Goal: Task Accomplishment & Management: Complete application form

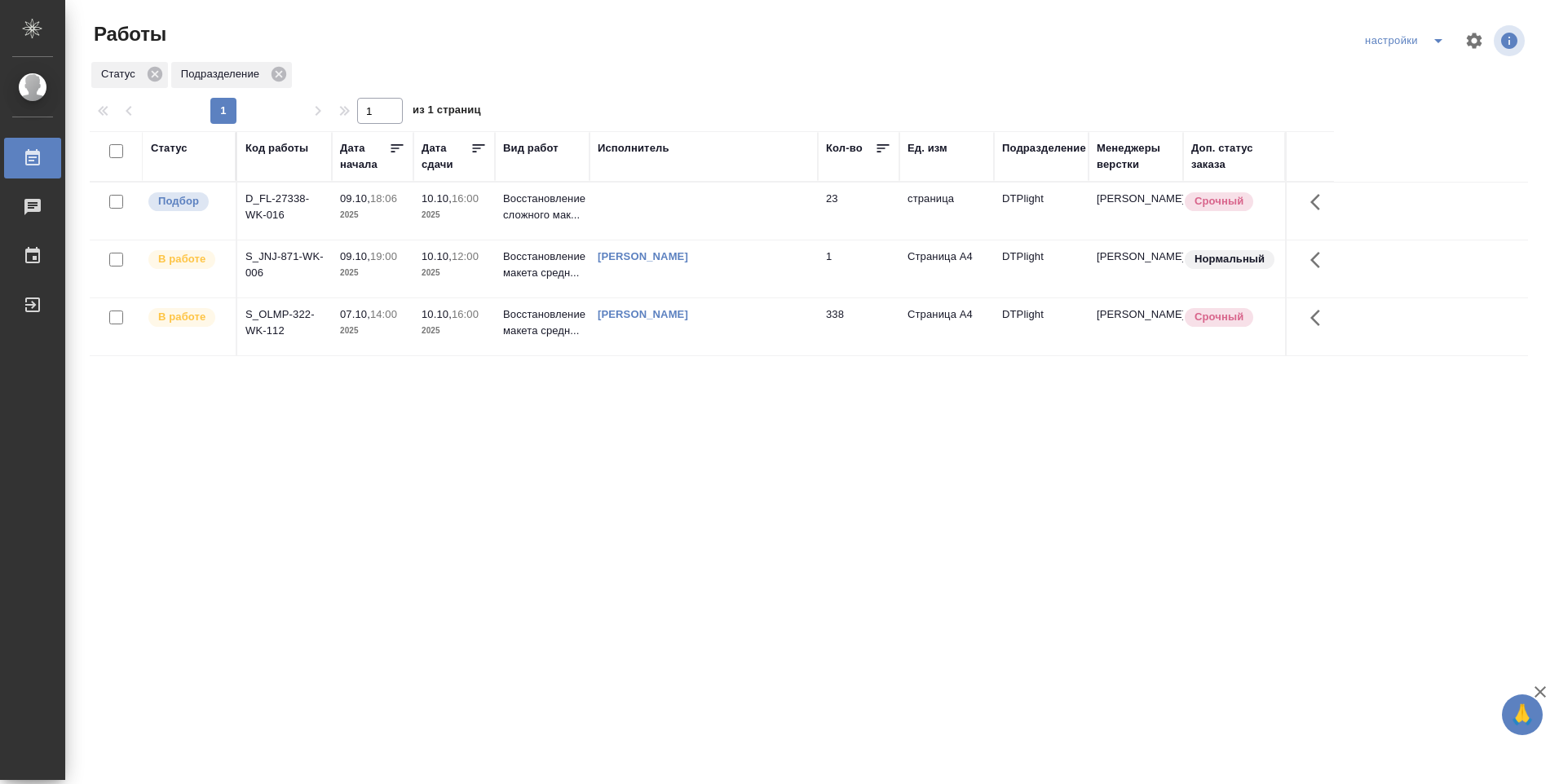
click at [400, 274] on p "2025" at bounding box center [372, 273] width 65 height 16
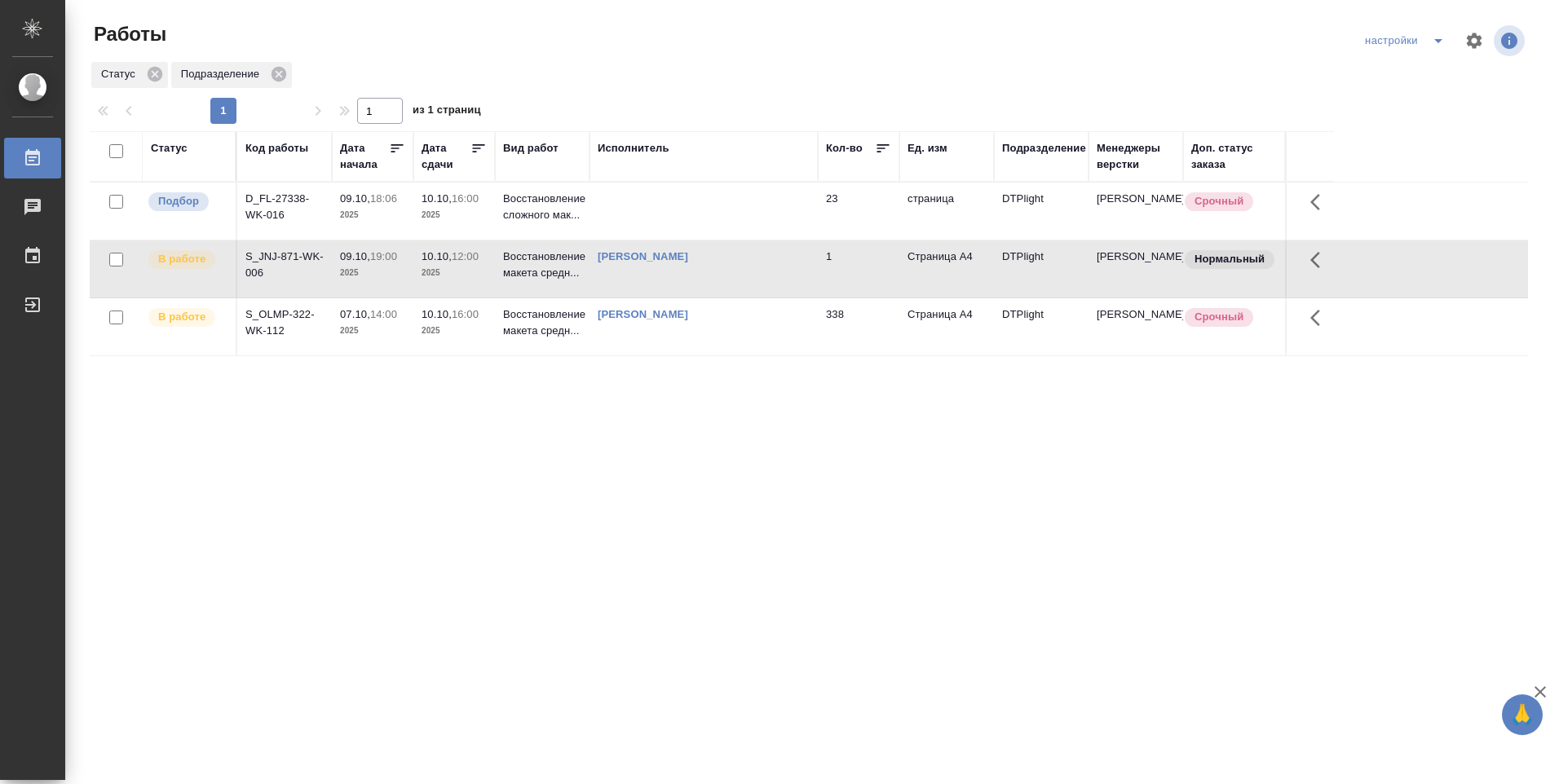
click at [398, 274] on p "2025" at bounding box center [372, 273] width 65 height 16
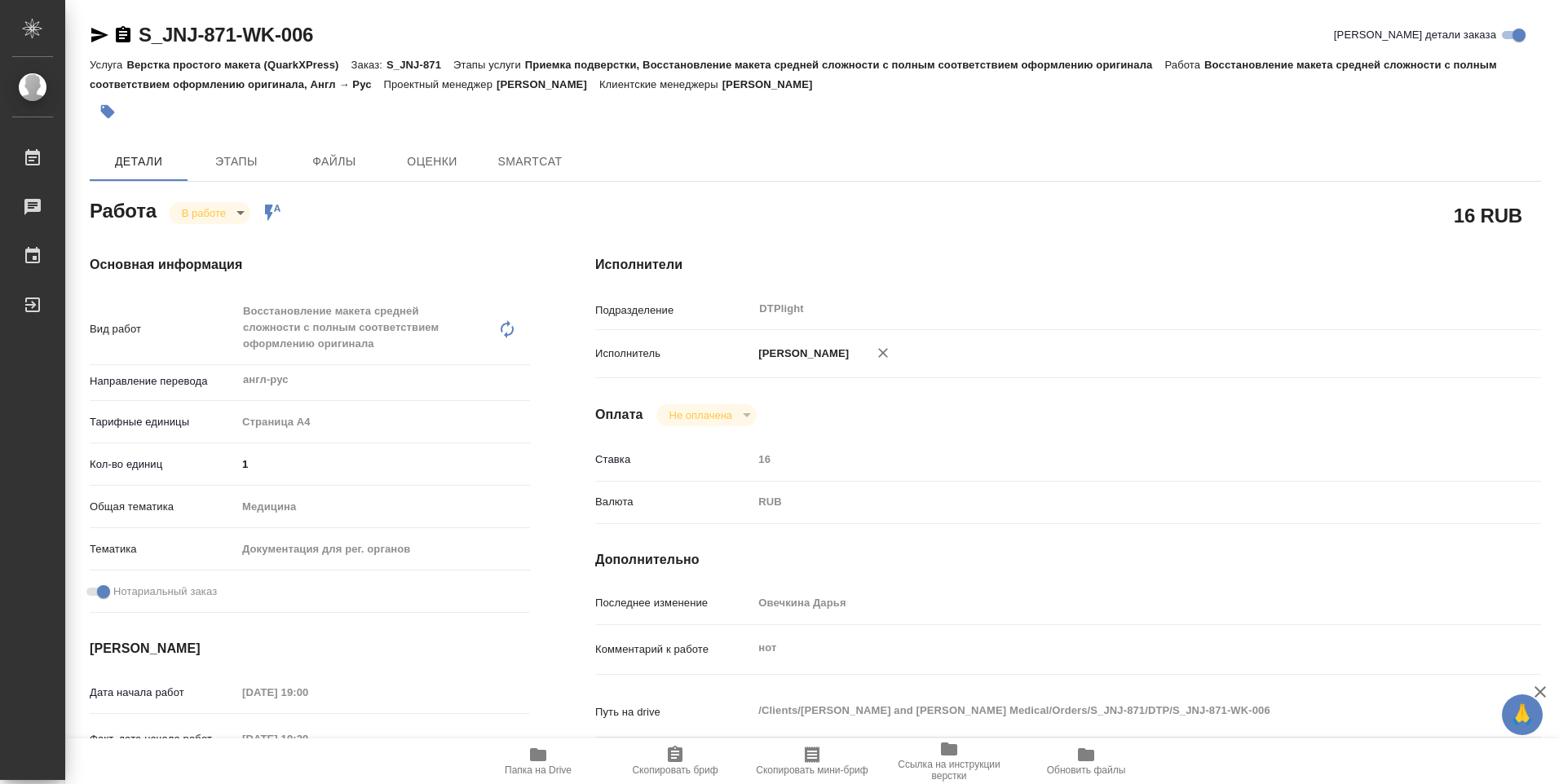
type textarea "x"
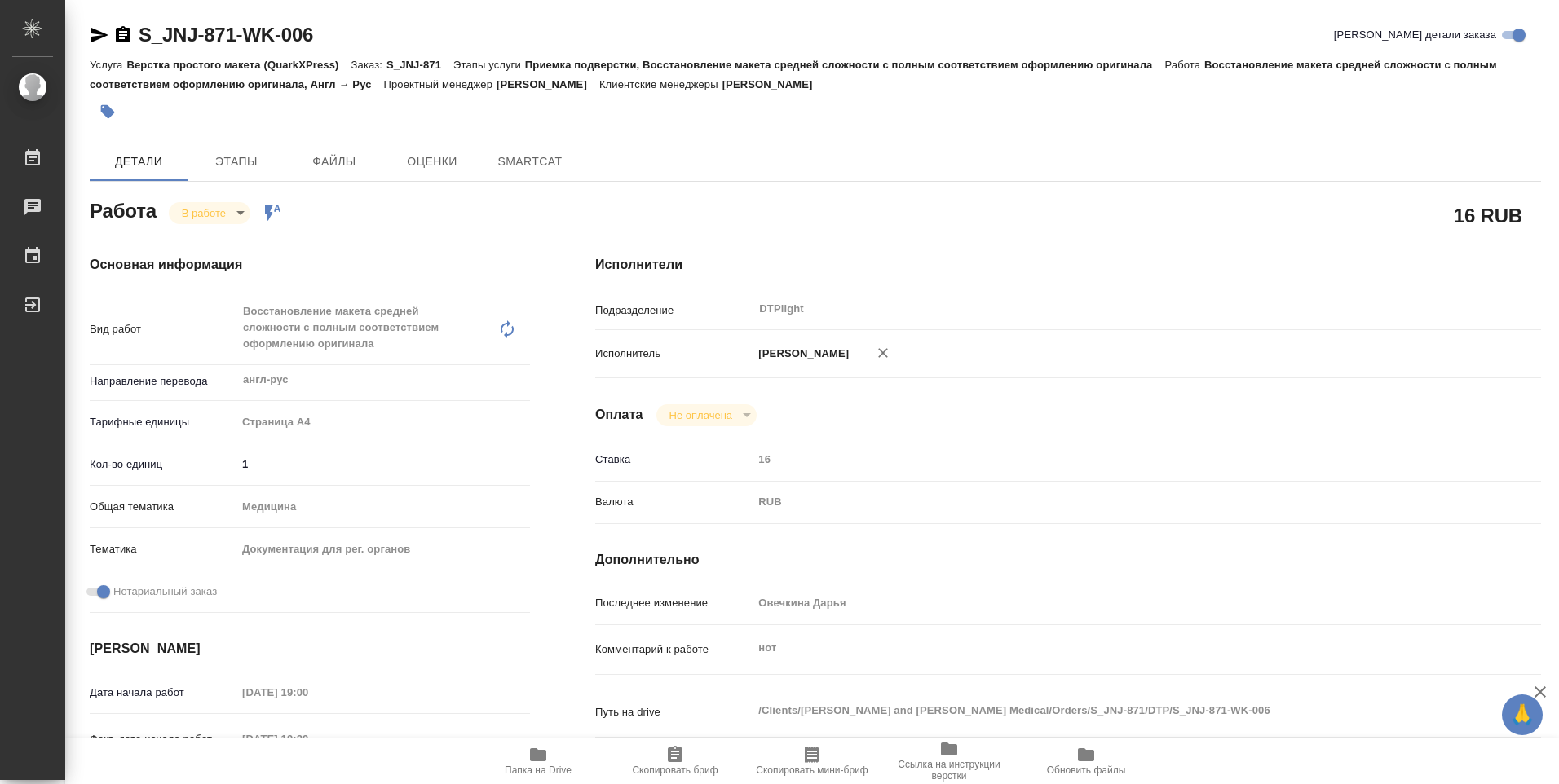
type textarea "x"
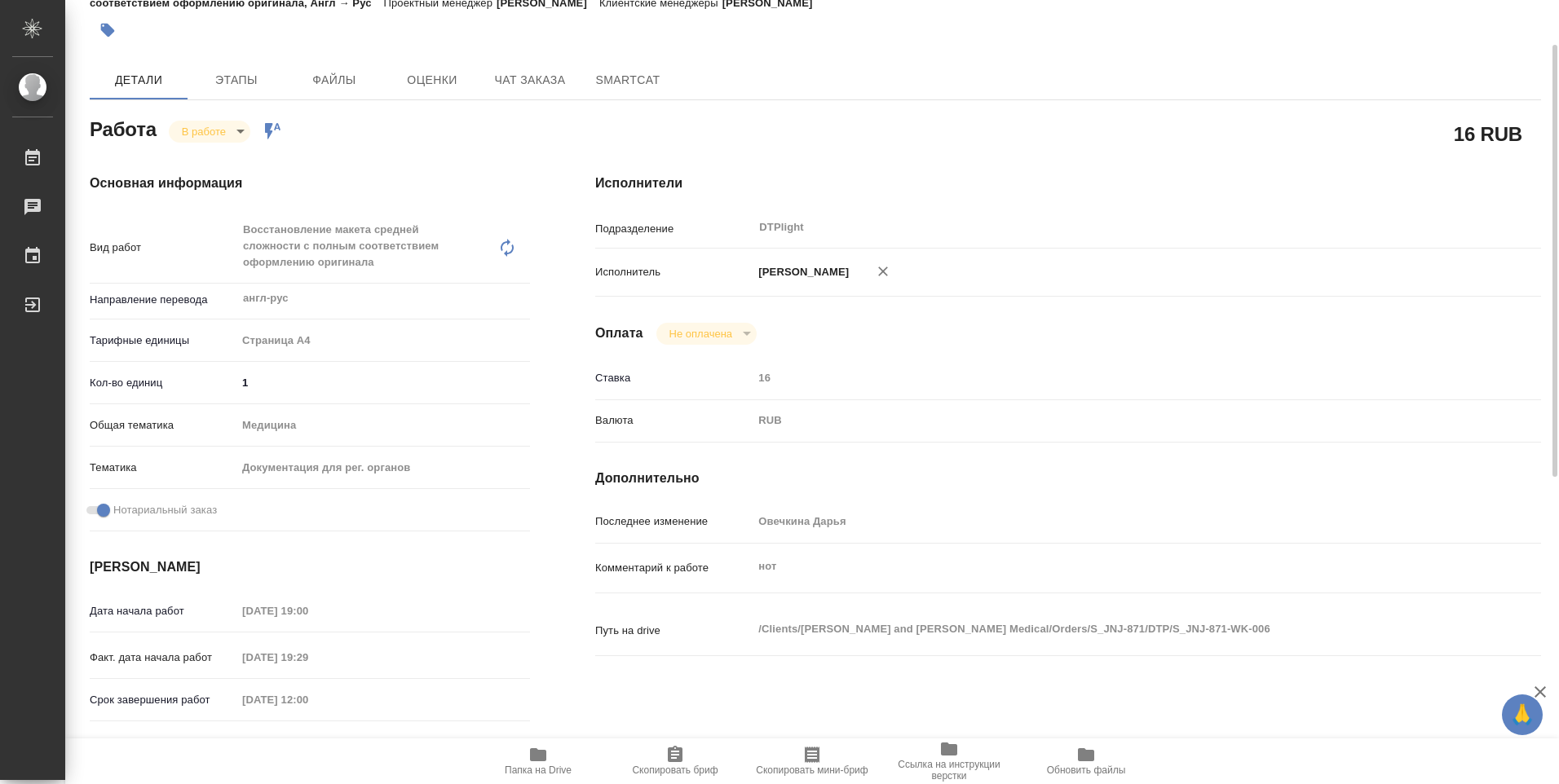
type textarea "x"
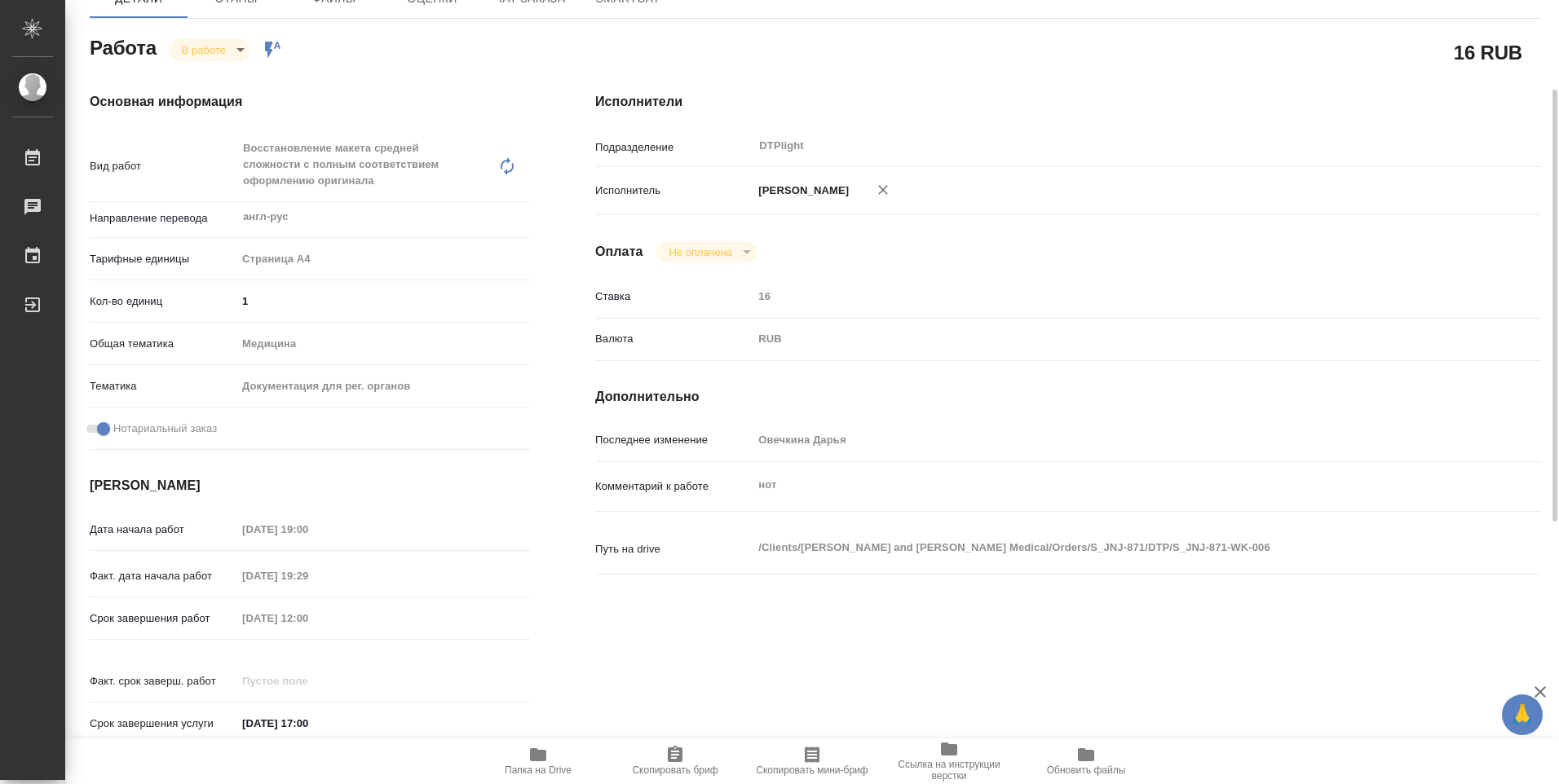
scroll to position [326, 0]
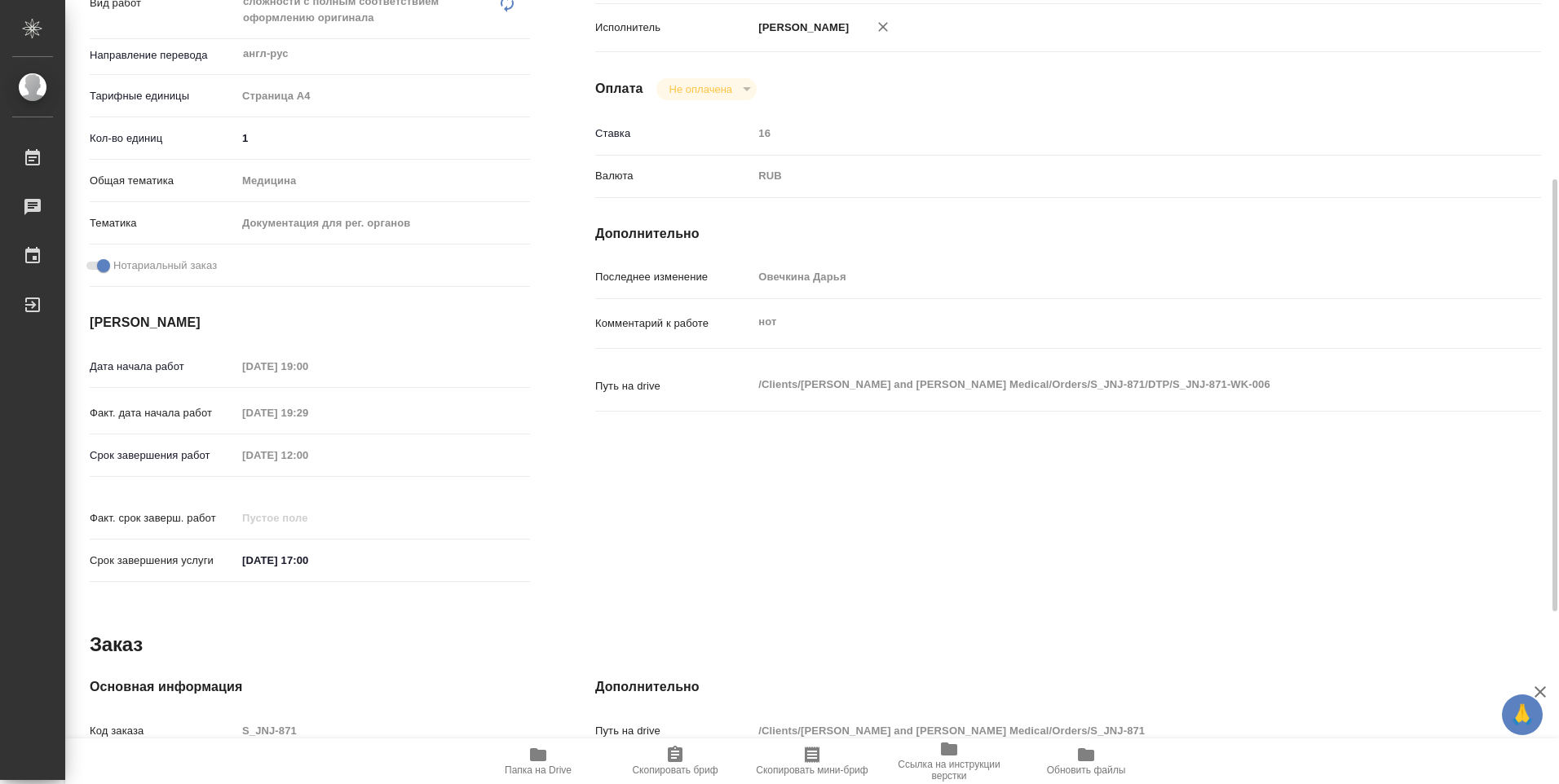
type textarea "x"
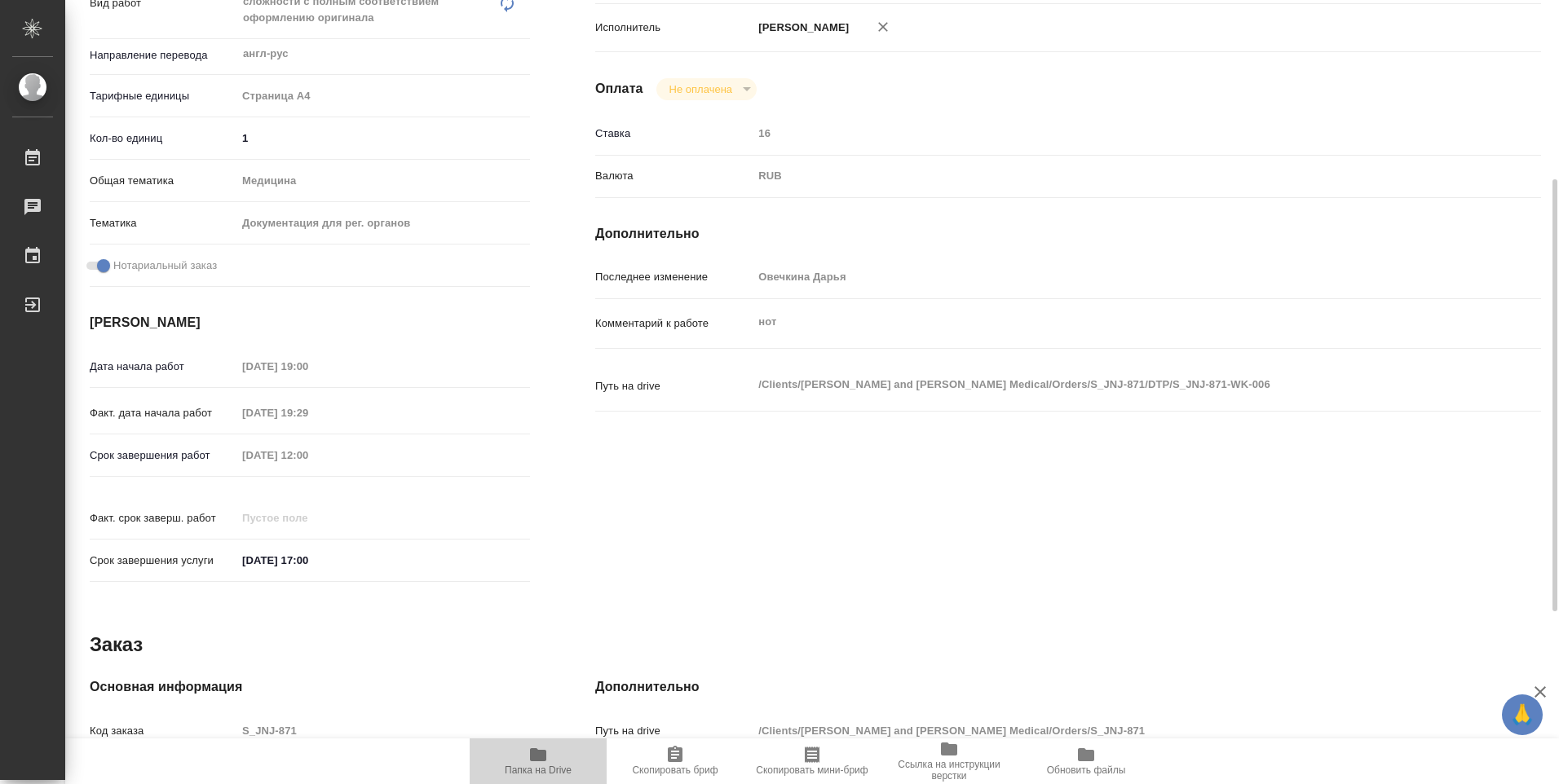
click at [535, 761] on icon "button" at bounding box center [538, 754] width 16 height 13
